Goal: Find specific page/section: Find specific page/section

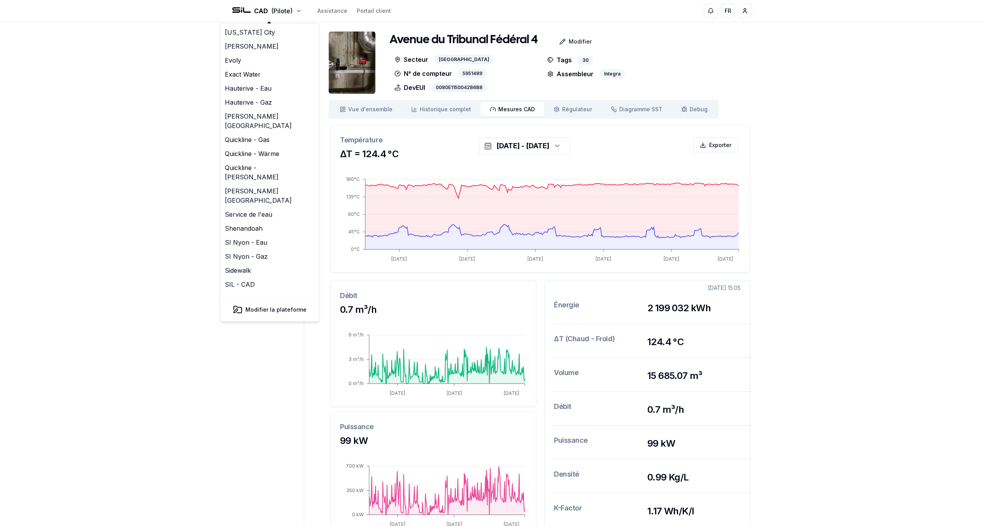
click at [271, 13] on html "CAD (Pilote) Assistance Portail client FR Yahya Tableau de bord Réseaux de chal…" at bounding box center [495, 292] width 990 height 585
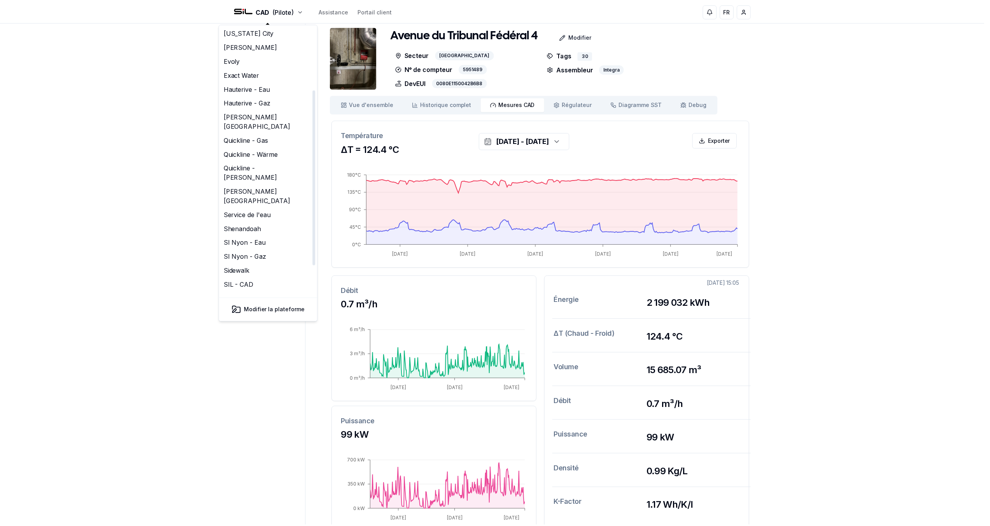
scroll to position [129, 0]
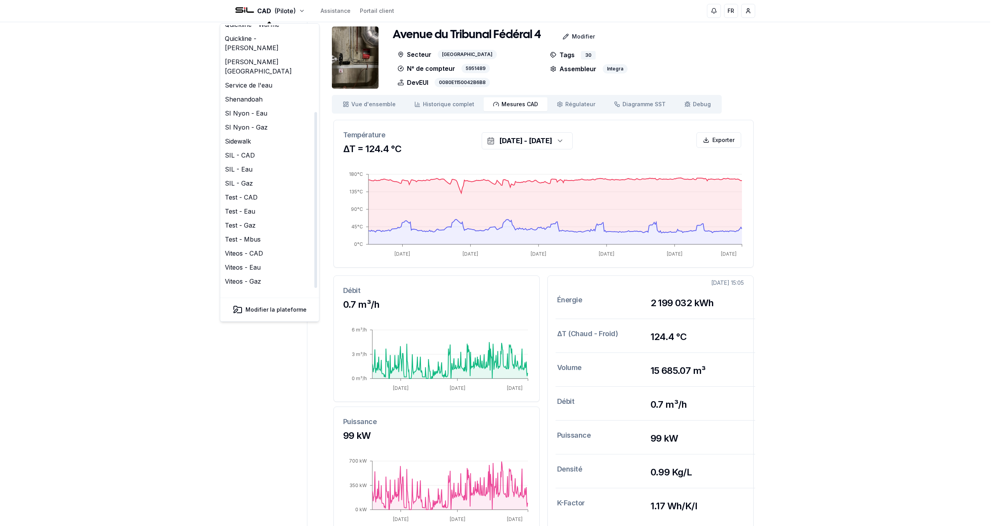
click at [158, 219] on html "CAD (Pilote) Assistance Portail client FR Yahya Tableau de bord Réseaux de chal…" at bounding box center [498, 287] width 996 height 585
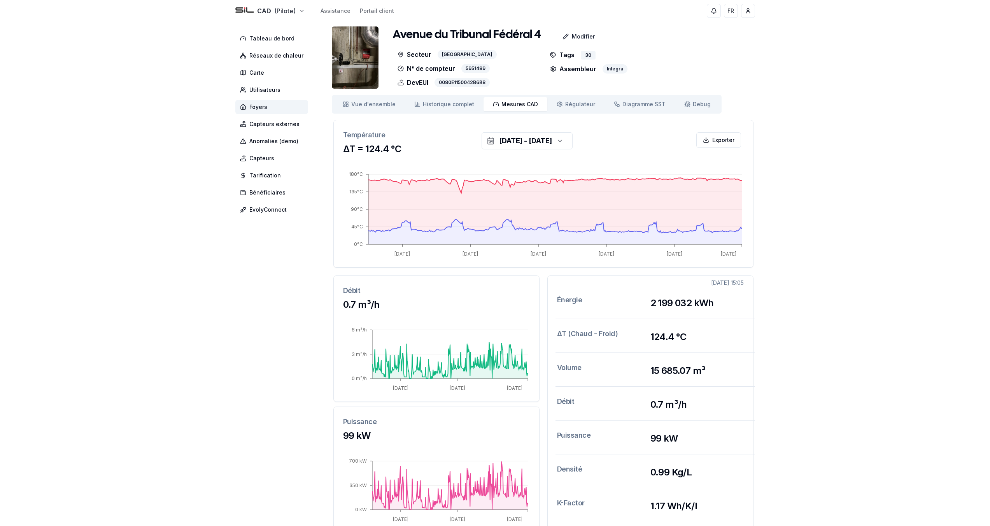
click at [273, 14] on html "CAD (Pilote) Assistance Portail client FR Yahya Tableau de bord Réseaux de chal…" at bounding box center [495, 287] width 990 height 585
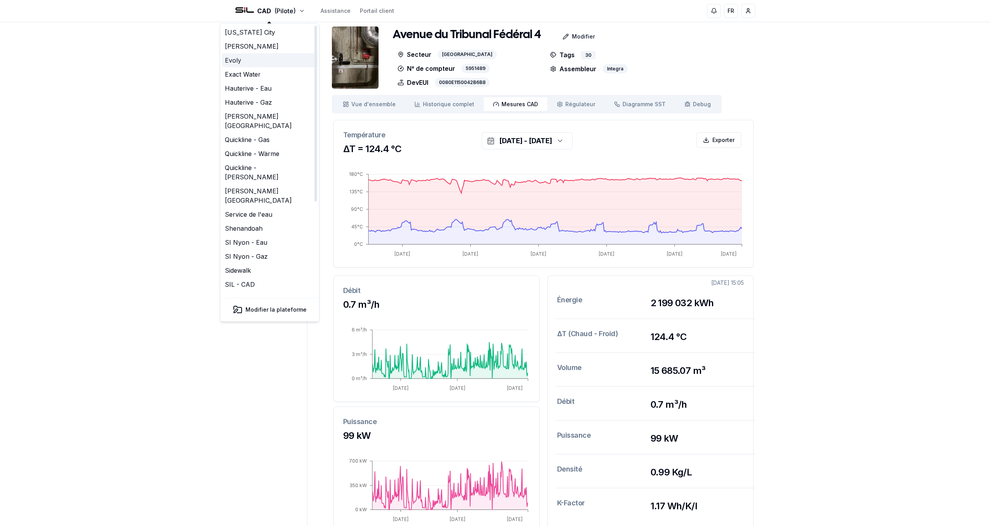
click at [248, 64] on link "Evoly" at bounding box center [270, 60] width 96 height 14
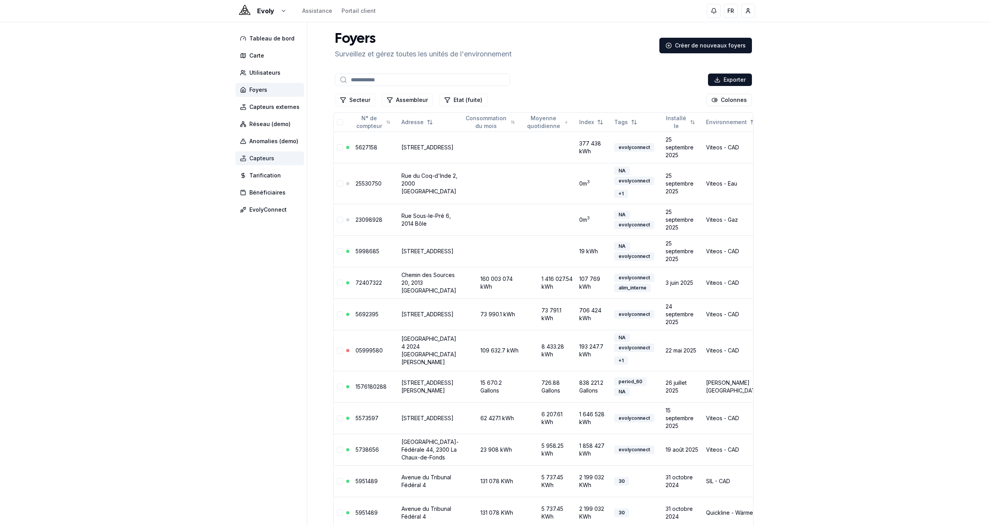
click at [281, 158] on span "Capteurs" at bounding box center [269, 158] width 69 height 14
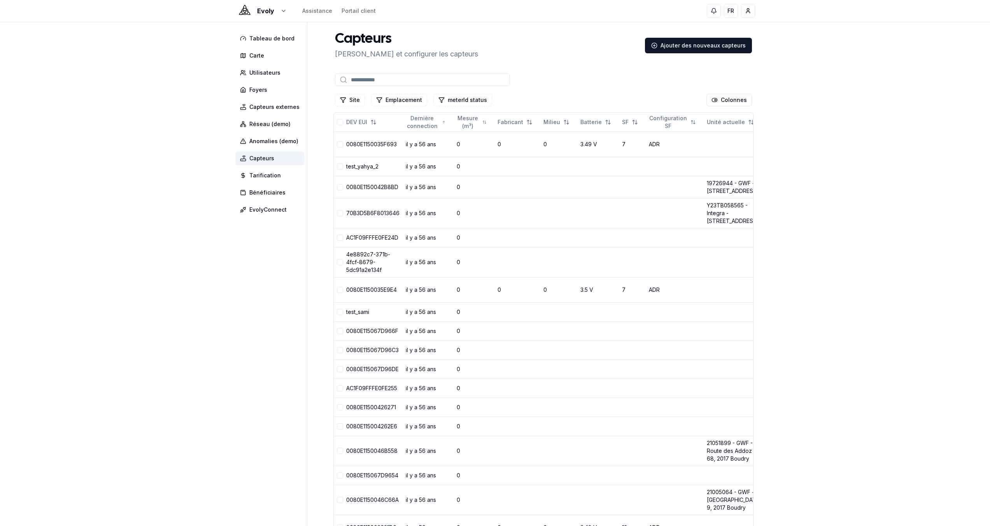
click at [398, 82] on input at bounding box center [422, 80] width 175 height 12
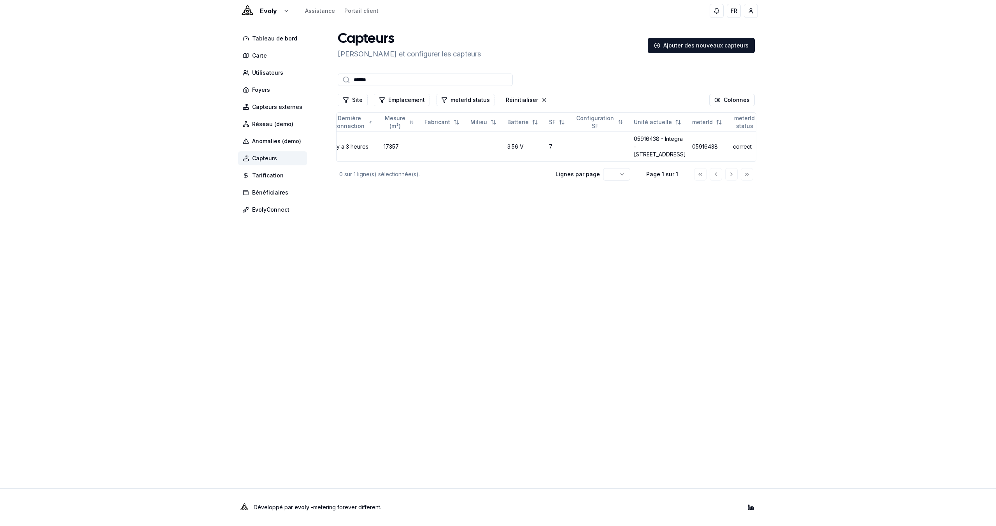
scroll to position [0, 73]
type input "******"
click at [635, 155] on td "05916438 - Integra - [STREET_ADDRESS]" at bounding box center [660, 146] width 58 height 30
click at [632, 158] on td "05916438 - Integra - [STREET_ADDRESS]" at bounding box center [660, 146] width 58 height 30
click at [634, 158] on link "05916438 - Integra - [STREET_ADDRESS]" at bounding box center [660, 146] width 52 height 22
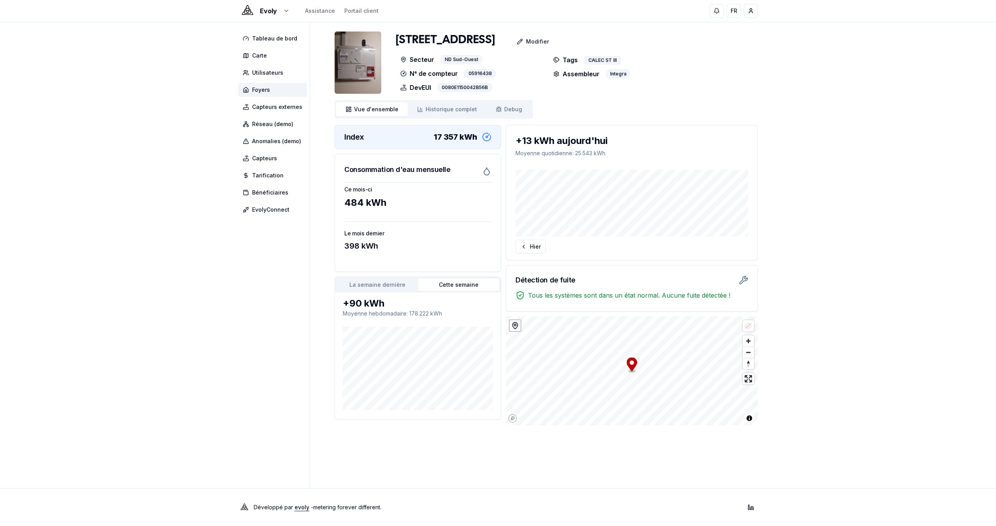
drag, startPoint x: 429, startPoint y: 51, endPoint x: 393, endPoint y: 44, distance: 36.4
click at [393, 44] on div "Rue du Commerce 123 2300 La Chaux-de-Fonds Modifier Secteur ND Sud-Ouest N° de …" at bounding box center [546, 63] width 423 height 62
copy h1 "[STREET_ADDRESS]"
click at [256, 95] on span "Foyers" at bounding box center [272, 90] width 69 height 14
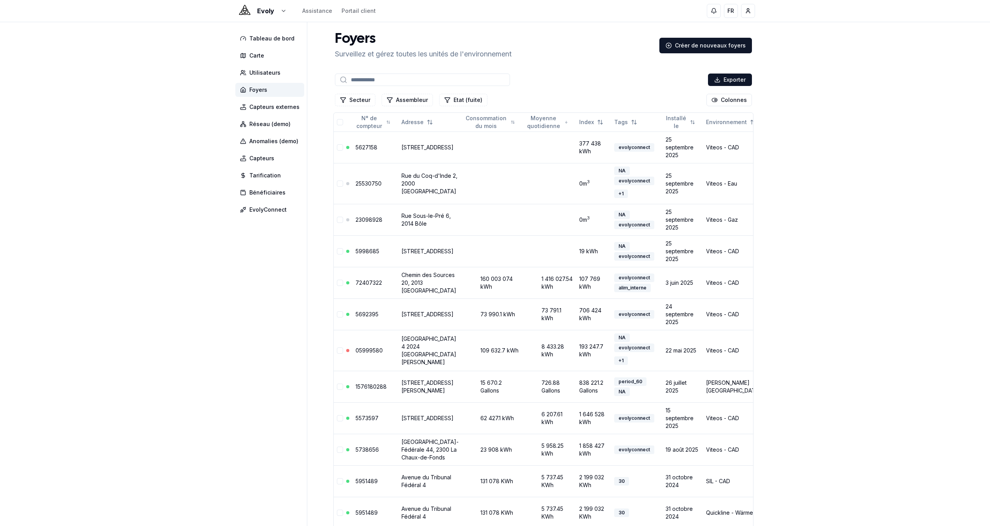
click at [408, 81] on input at bounding box center [422, 80] width 175 height 12
paste input "**********"
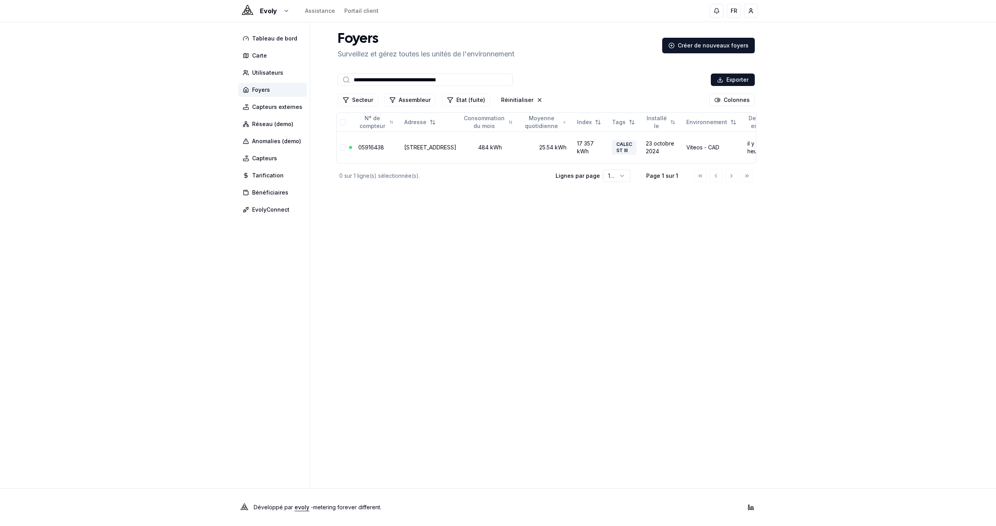
type input "**********"
